Goal: Task Accomplishment & Management: Complete application form

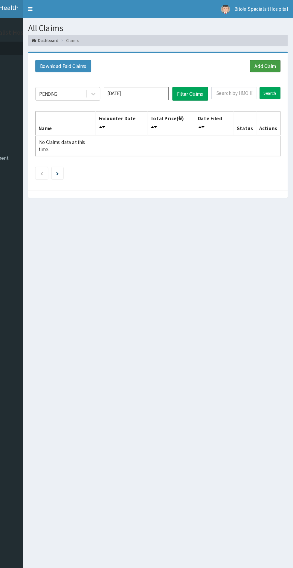
click at [271, 54] on link "Add Claim" at bounding box center [269, 55] width 25 height 10
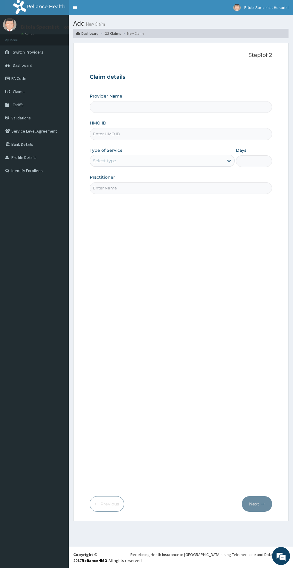
click at [163, 107] on input "Provider Name" at bounding box center [181, 107] width 183 height 12
click at [174, 106] on input "Provider Name" at bounding box center [181, 107] width 183 height 12
type input "Bitola Specialist Hospital"
click at [174, 135] on input "HMO ID" at bounding box center [181, 134] width 183 height 12
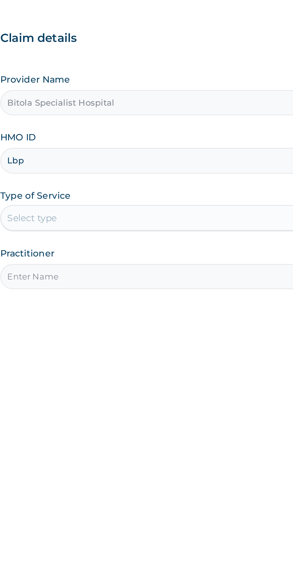
type input "LBP/10209/B"
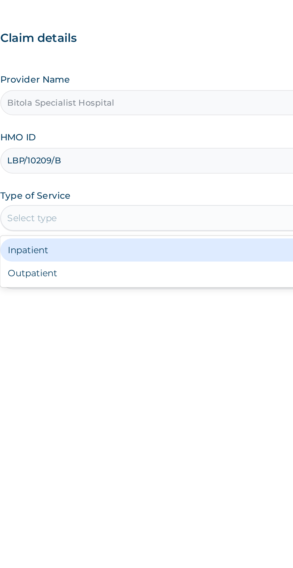
click at [139, 188] on div "Outpatient" at bounding box center [162, 186] width 145 height 11
type input "1"
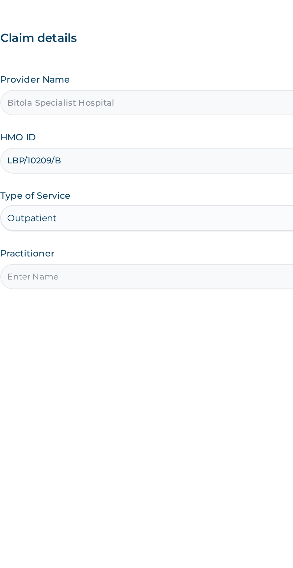
click at [162, 184] on input "Practitioner" at bounding box center [181, 188] width 183 height 12
type input "Dr Adebambo"
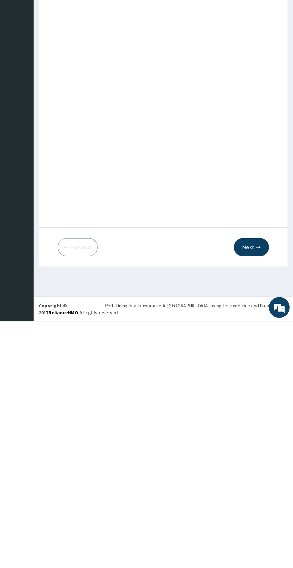
click at [263, 504] on icon "button" at bounding box center [263, 504] width 4 height 4
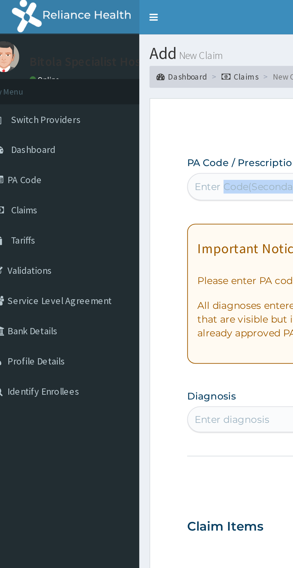
click at [79, 104] on form "Step 2 of 2 PA Code / Prescription Code Enter Code(Secondary Care Only) Encount…" at bounding box center [180, 282] width 215 height 479
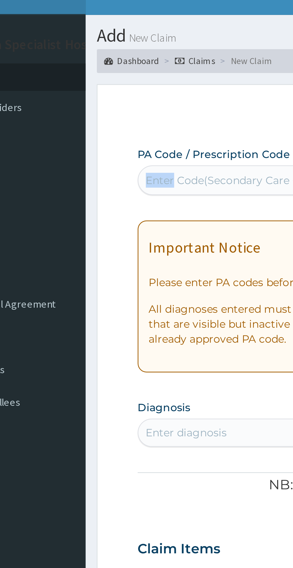
click at [90, 138] on div "Important Notice Please enter PA codes before entering items that are not attac…" at bounding box center [181, 128] width 183 height 61
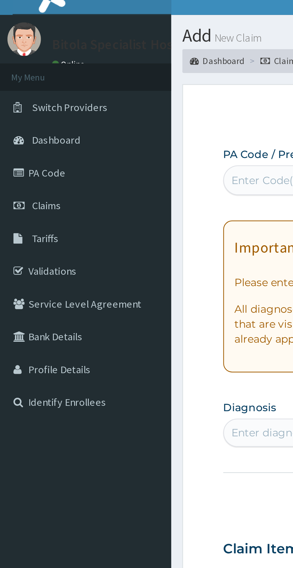
click at [18, 81] on link "PA Code" at bounding box center [34, 78] width 69 height 13
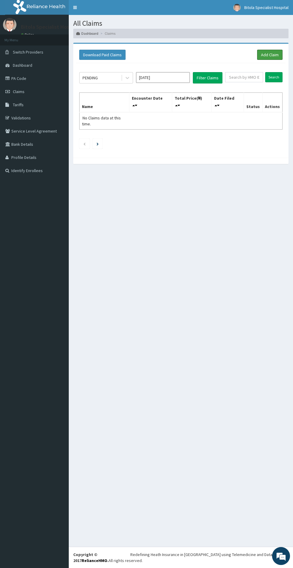
click at [271, 54] on link "Add Claim" at bounding box center [269, 55] width 25 height 10
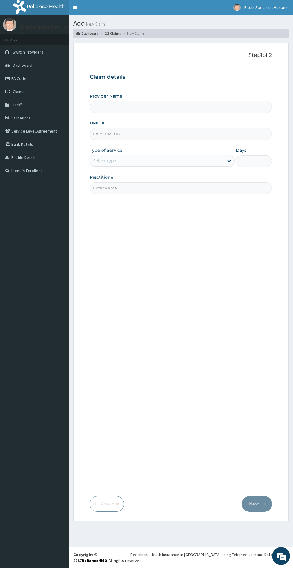
click at [174, 108] on input "Provider Name" at bounding box center [181, 107] width 183 height 12
click at [173, 107] on input "Provider Name" at bounding box center [181, 107] width 183 height 12
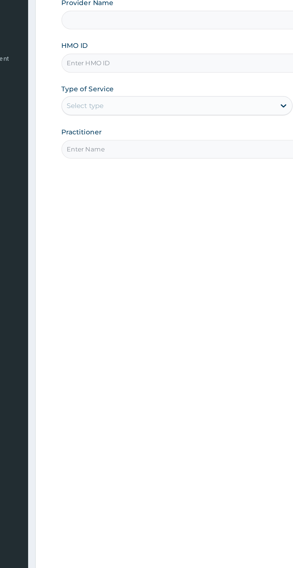
type input "Bitola Specialist Hospital"
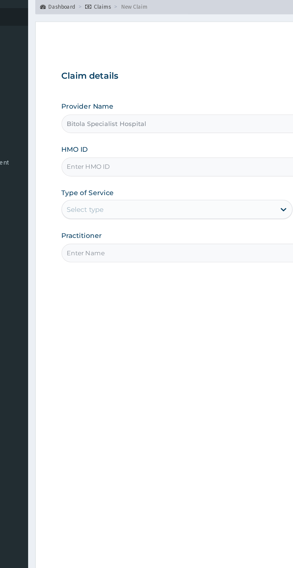
click at [148, 133] on input "HMO ID" at bounding box center [181, 134] width 183 height 12
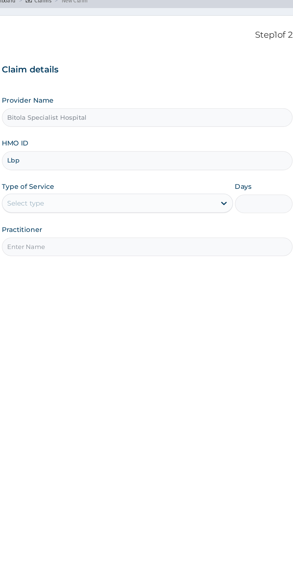
type input "LBP/10209/B"
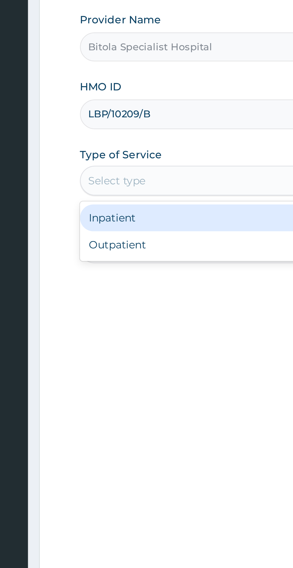
click at [128, 187] on div "Outpatient" at bounding box center [162, 186] width 145 height 11
type input "1"
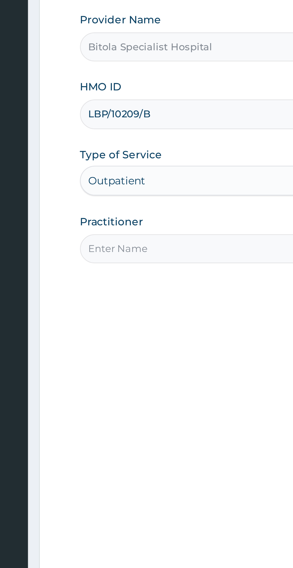
click at [132, 186] on input "Practitioner" at bounding box center [181, 188] width 183 height 12
type input "DR ADEBAMBO"
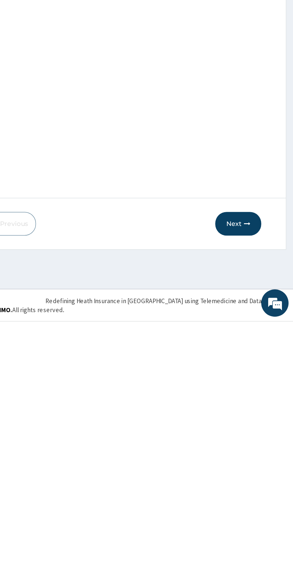
click at [265, 504] on button "Next" at bounding box center [257, 504] width 30 height 16
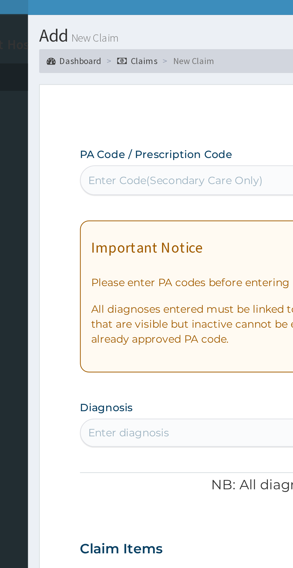
paste input "PA/2DEA52"
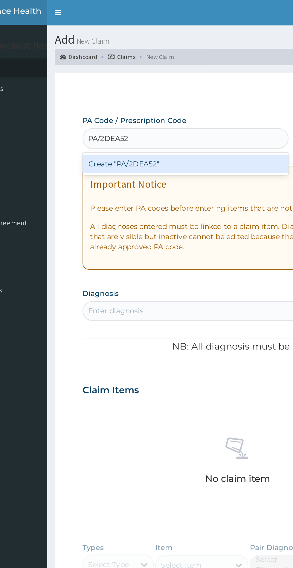
type input "PA/2DEA52"
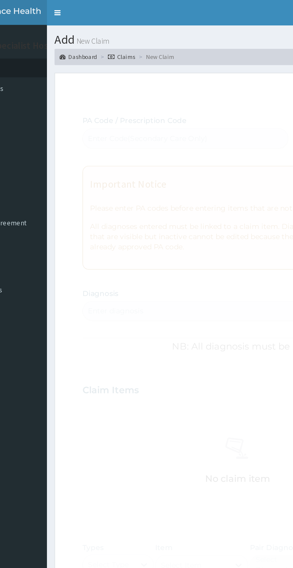
click at [172, 161] on div "Fetching Claims Details from PA Code....." at bounding box center [222, 352] width 264 height 568
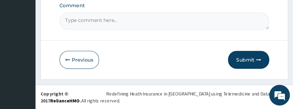
scroll to position [347, 0]
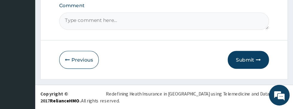
click at [258, 65] on button "Submit" at bounding box center [254, 66] width 36 height 16
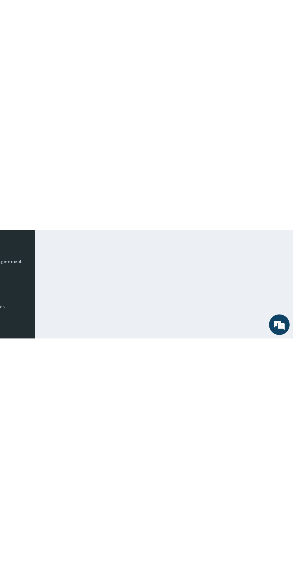
scroll to position [0, 0]
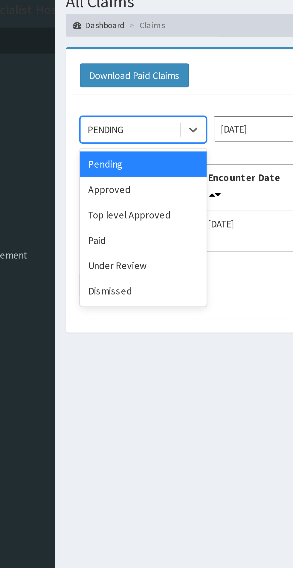
click at [93, 135] on div "Under Review" at bounding box center [106, 135] width 54 height 11
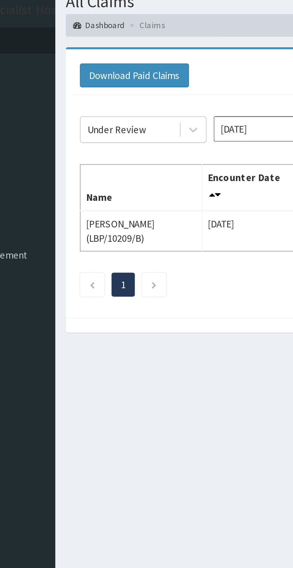
click at [157, 76] on input "[DATE]" at bounding box center [163, 77] width 54 height 11
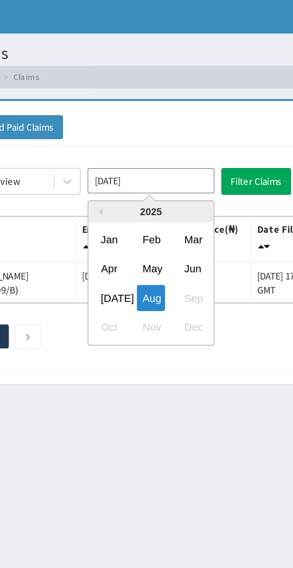
click at [151, 126] on div "[DATE]" at bounding box center [145, 127] width 12 height 11
type input "[DATE]"
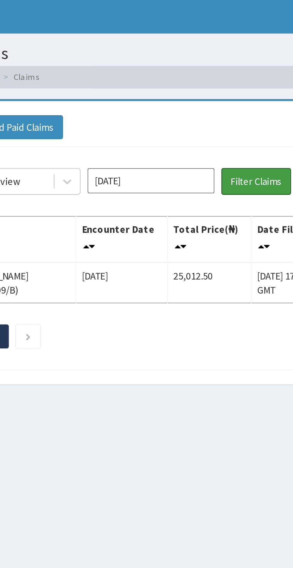
click at [208, 77] on button "Filter Claims" at bounding box center [208, 77] width 30 height 11
